Goal: Task Accomplishment & Management: Manage account settings

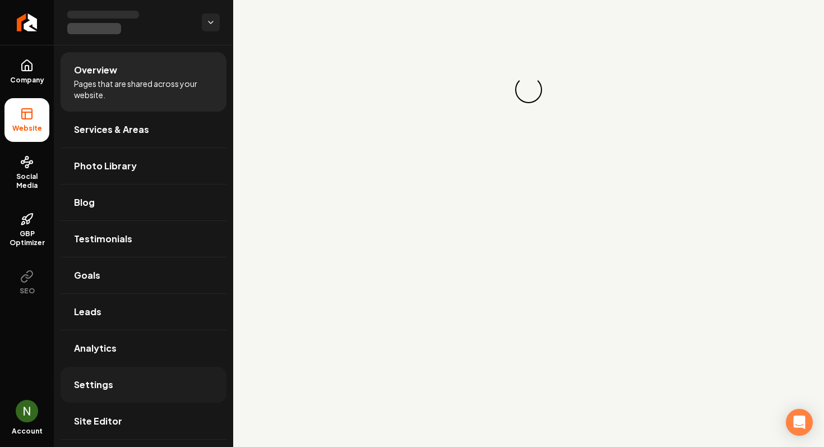
click at [114, 386] on link "Settings" at bounding box center [144, 385] width 166 height 36
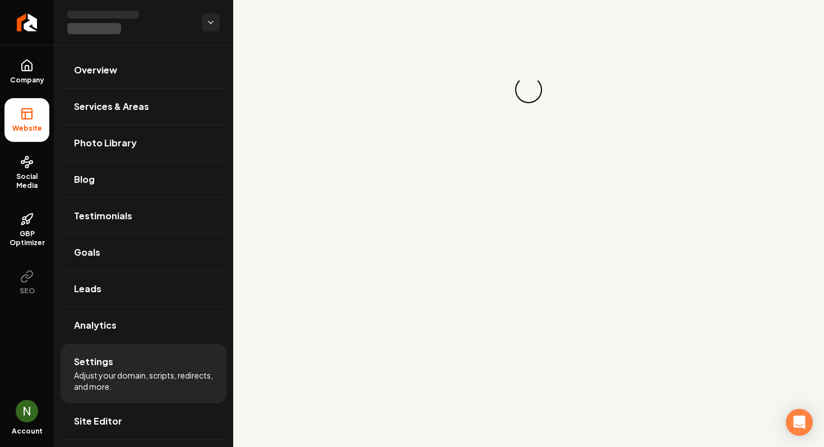
drag, startPoint x: 10, startPoint y: 409, endPoint x: 20, endPoint y: 412, distance: 10.6
click at [11, 409] on div "Account" at bounding box center [27, 421] width 54 height 52
click at [24, 414] on img "Open user button" at bounding box center [27, 411] width 22 height 22
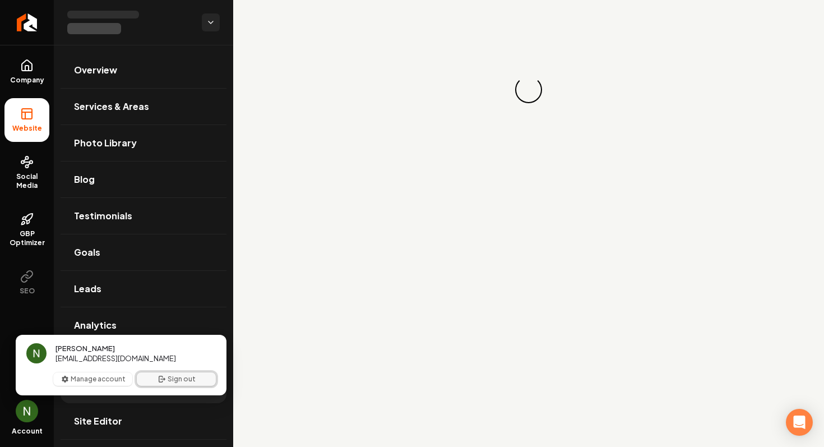
click at [197, 378] on button "Sign out" at bounding box center [176, 378] width 79 height 13
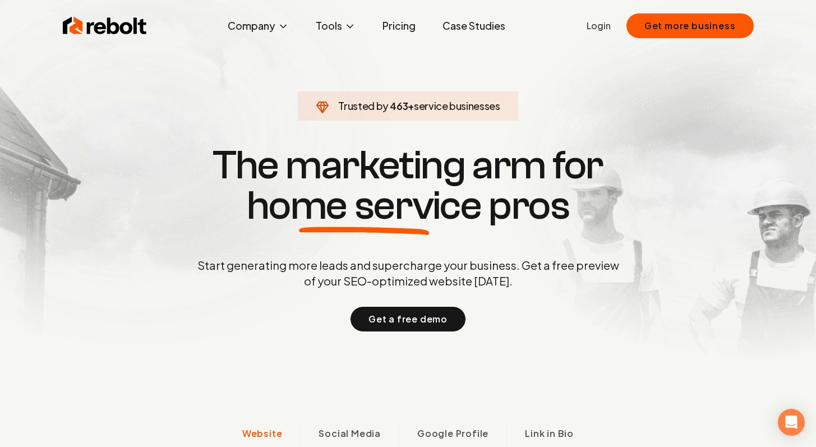
click at [600, 30] on link "Login" at bounding box center [598, 25] width 24 height 13
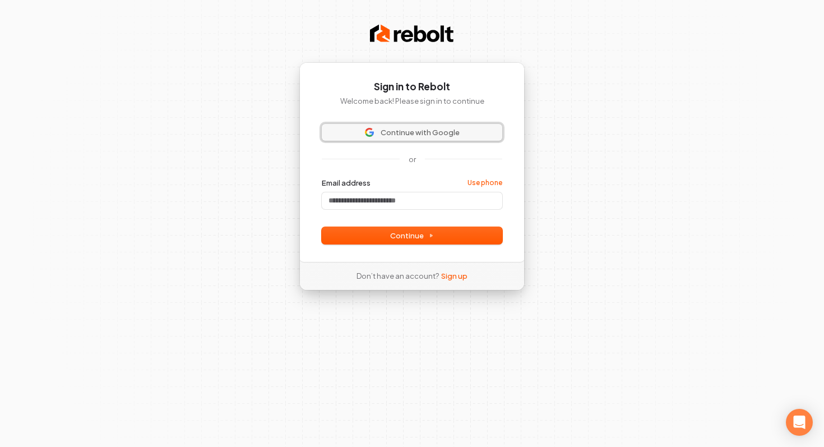
click at [408, 129] on span "Continue with Google" at bounding box center [420, 132] width 79 height 10
